Goal: Information Seeking & Learning: Check status

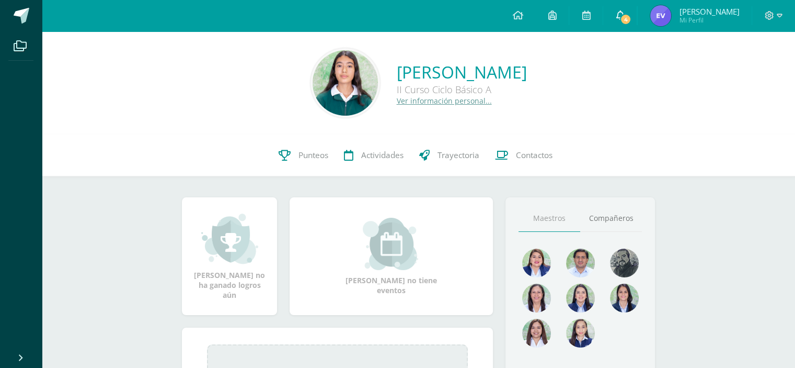
click at [626, 13] on link "4" at bounding box center [619, 15] width 33 height 31
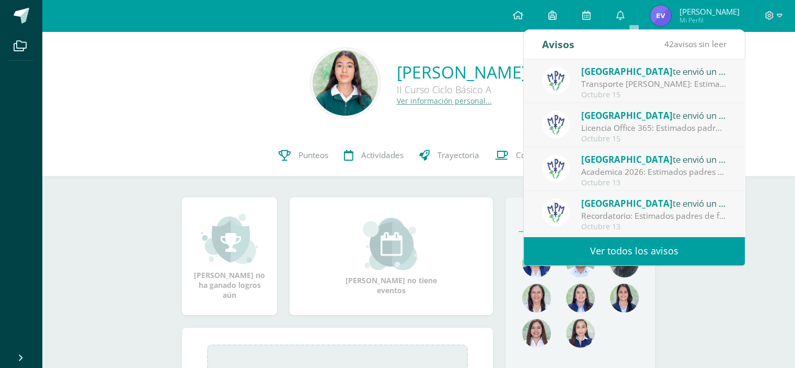
click at [652, 123] on div "Licencia Office 365: Estimados padres de familia: Compartimos con ustedes infor…" at bounding box center [653, 128] width 145 height 12
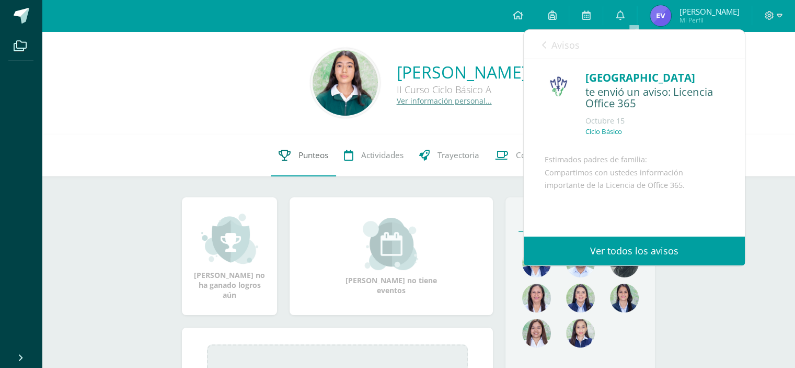
click at [325, 144] on link "Punteos" at bounding box center [303, 155] width 65 height 42
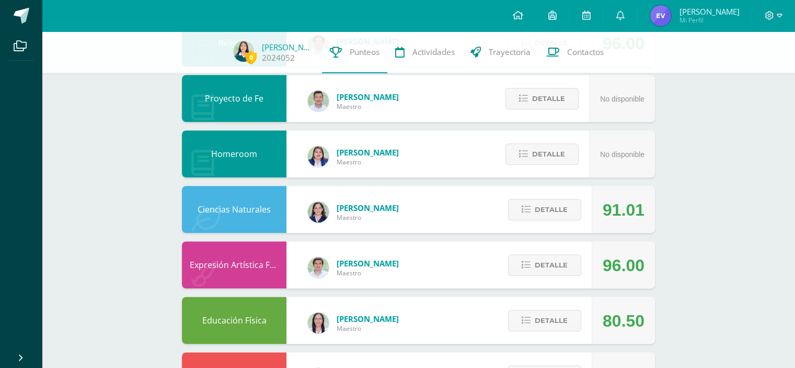
scroll to position [641, 0]
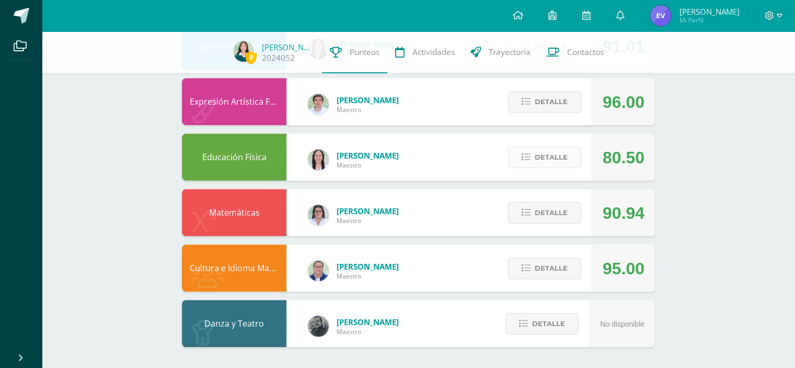
click at [549, 156] on span "Detalle" at bounding box center [551, 156] width 33 height 19
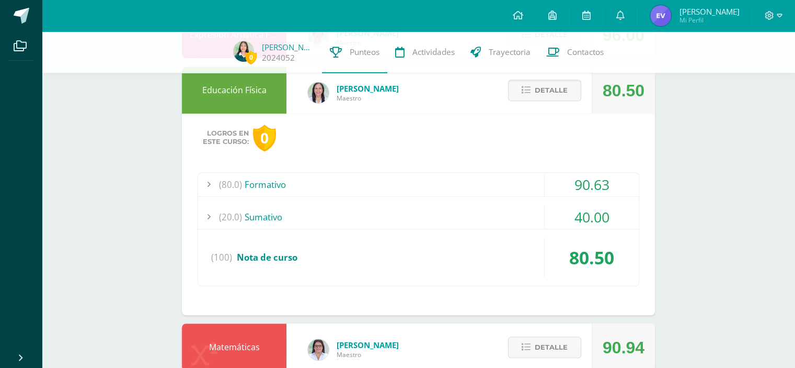
scroll to position [715, 0]
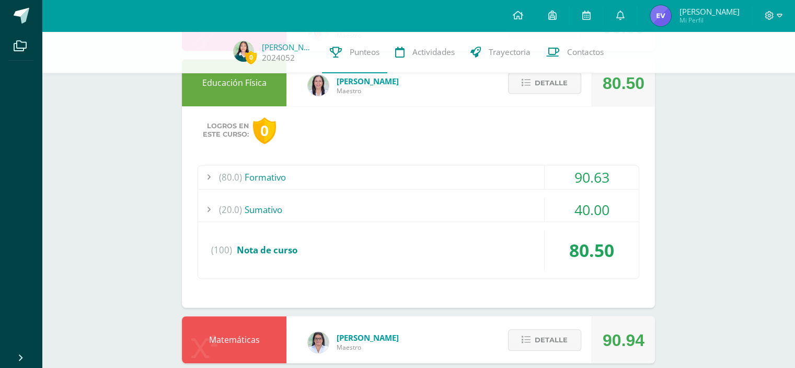
click at [523, 179] on div "(80.0) Formativo" at bounding box center [418, 177] width 441 height 24
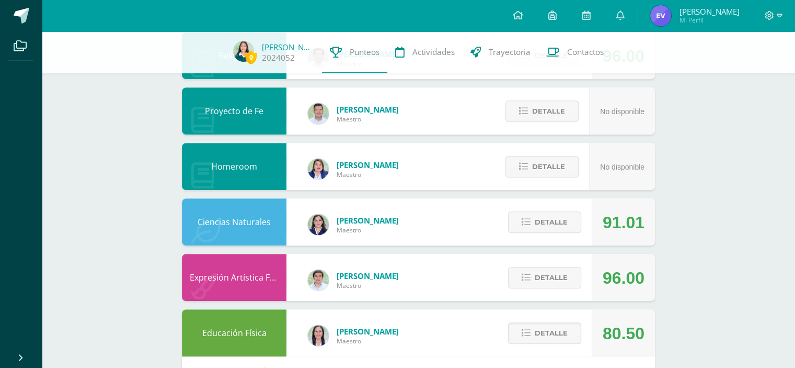
scroll to position [464, 0]
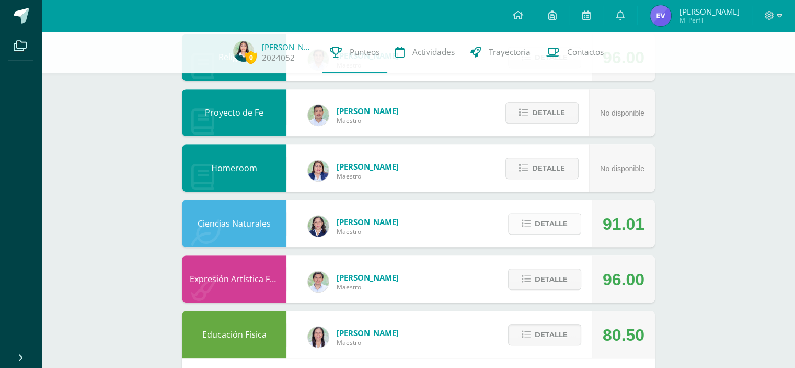
click at [551, 224] on span "Detalle" at bounding box center [551, 223] width 33 height 19
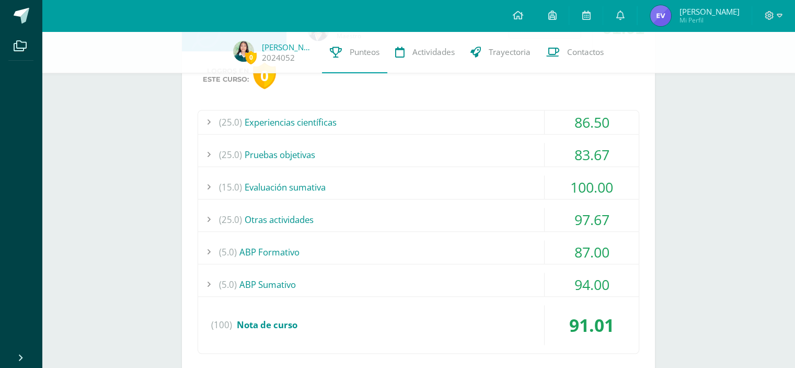
scroll to position [678, 0]
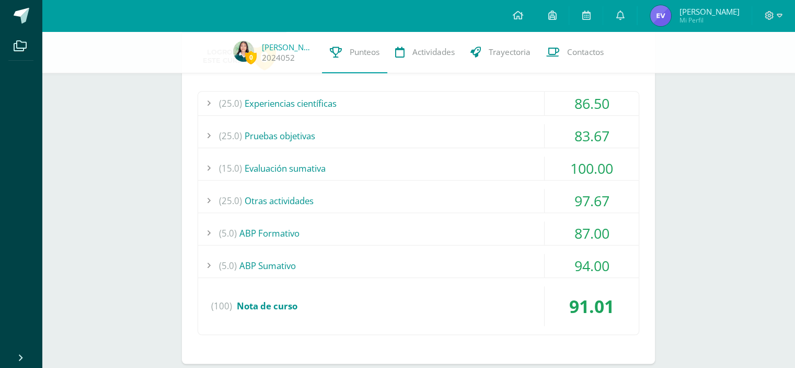
click at [606, 99] on div "86.50" at bounding box center [592, 104] width 94 height 24
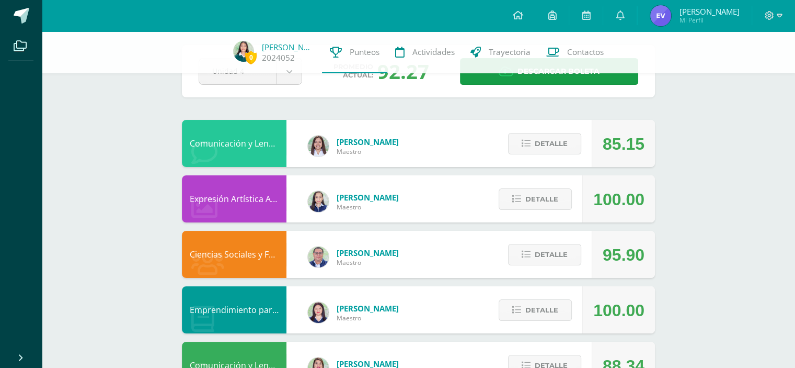
scroll to position [0, 0]
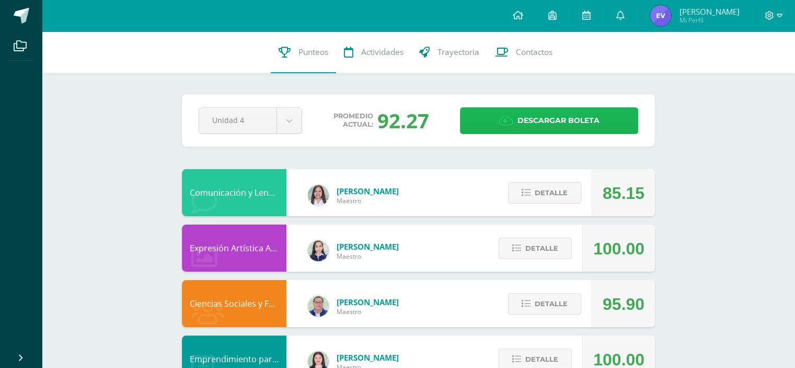
click at [544, 120] on span "Descargar boleta" at bounding box center [559, 121] width 82 height 26
